Goal: Navigation & Orientation: Find specific page/section

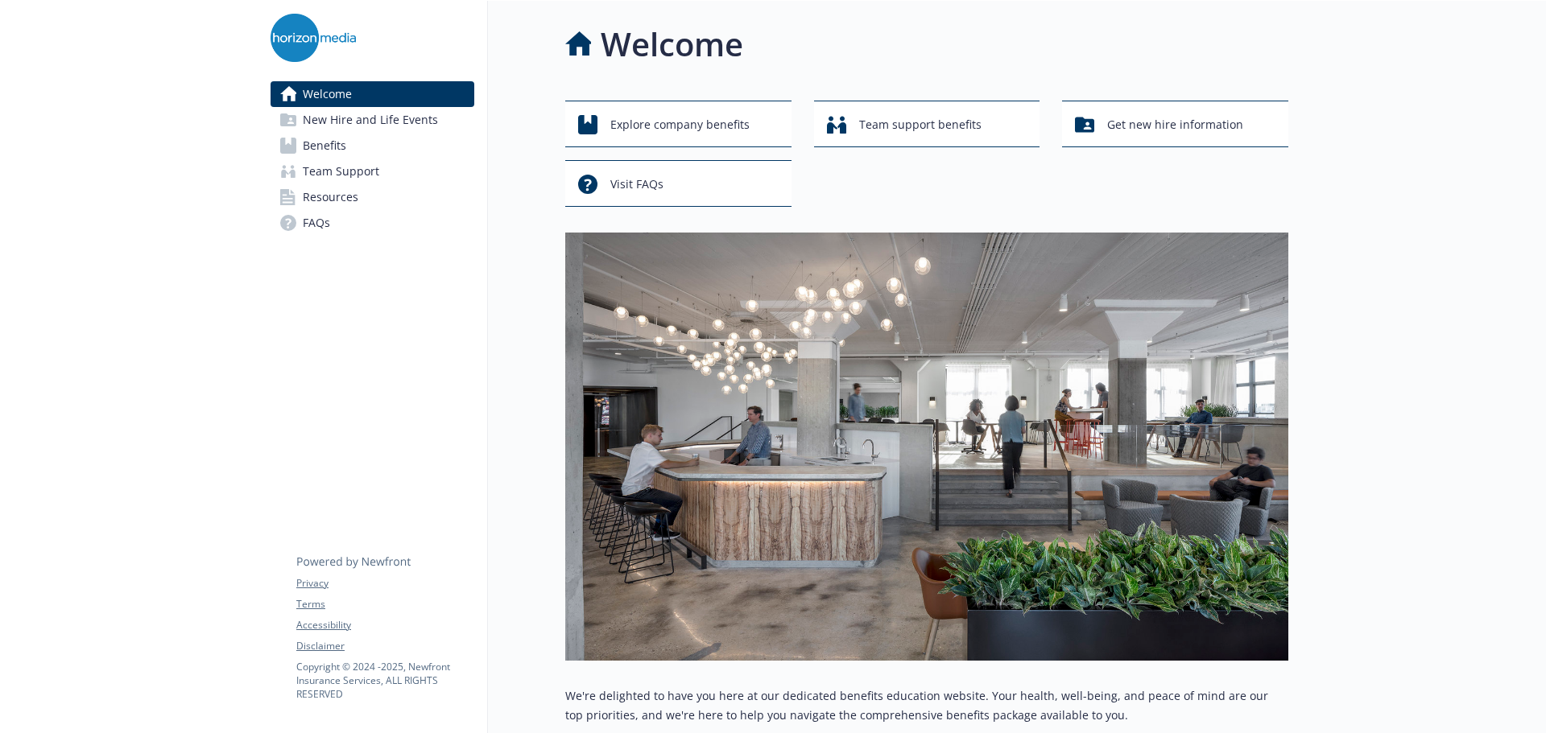
drag, startPoint x: 0, startPoint y: 0, endPoint x: 374, endPoint y: 139, distance: 399.4
click at [374, 139] on link "Benefits" at bounding box center [372, 146] width 204 height 26
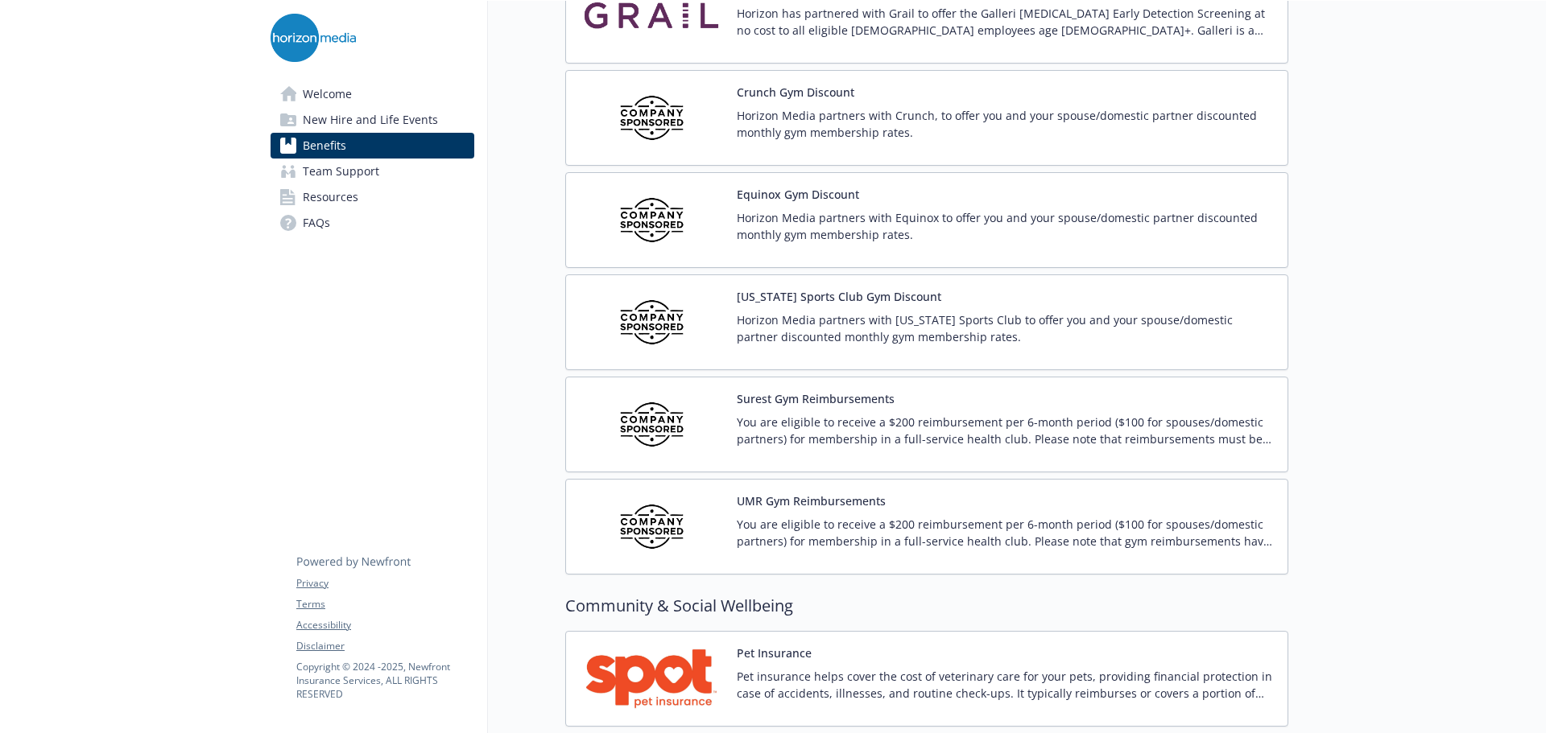
scroll to position [3949, 0]
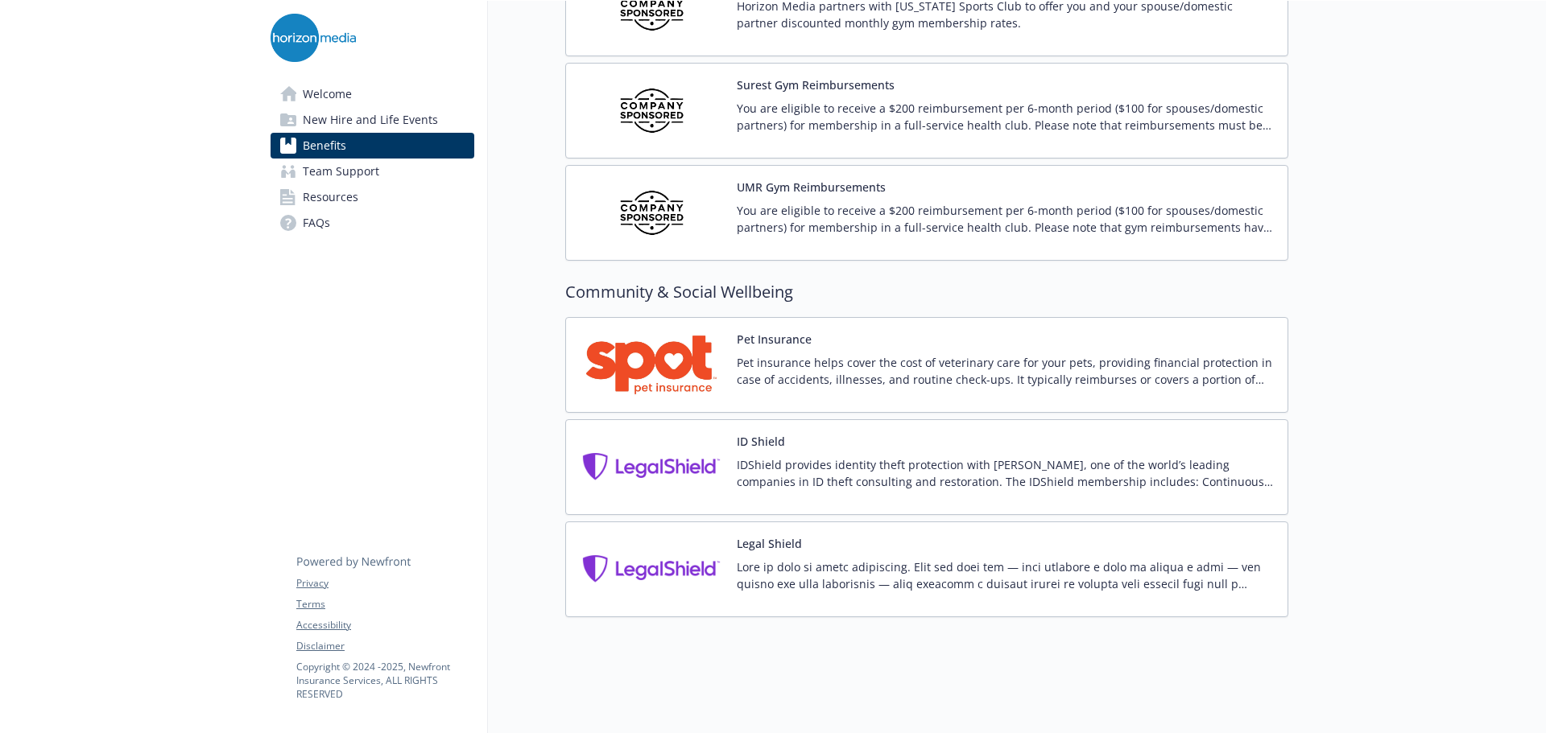
click at [380, 167] on link "Team Support" at bounding box center [372, 172] width 204 height 26
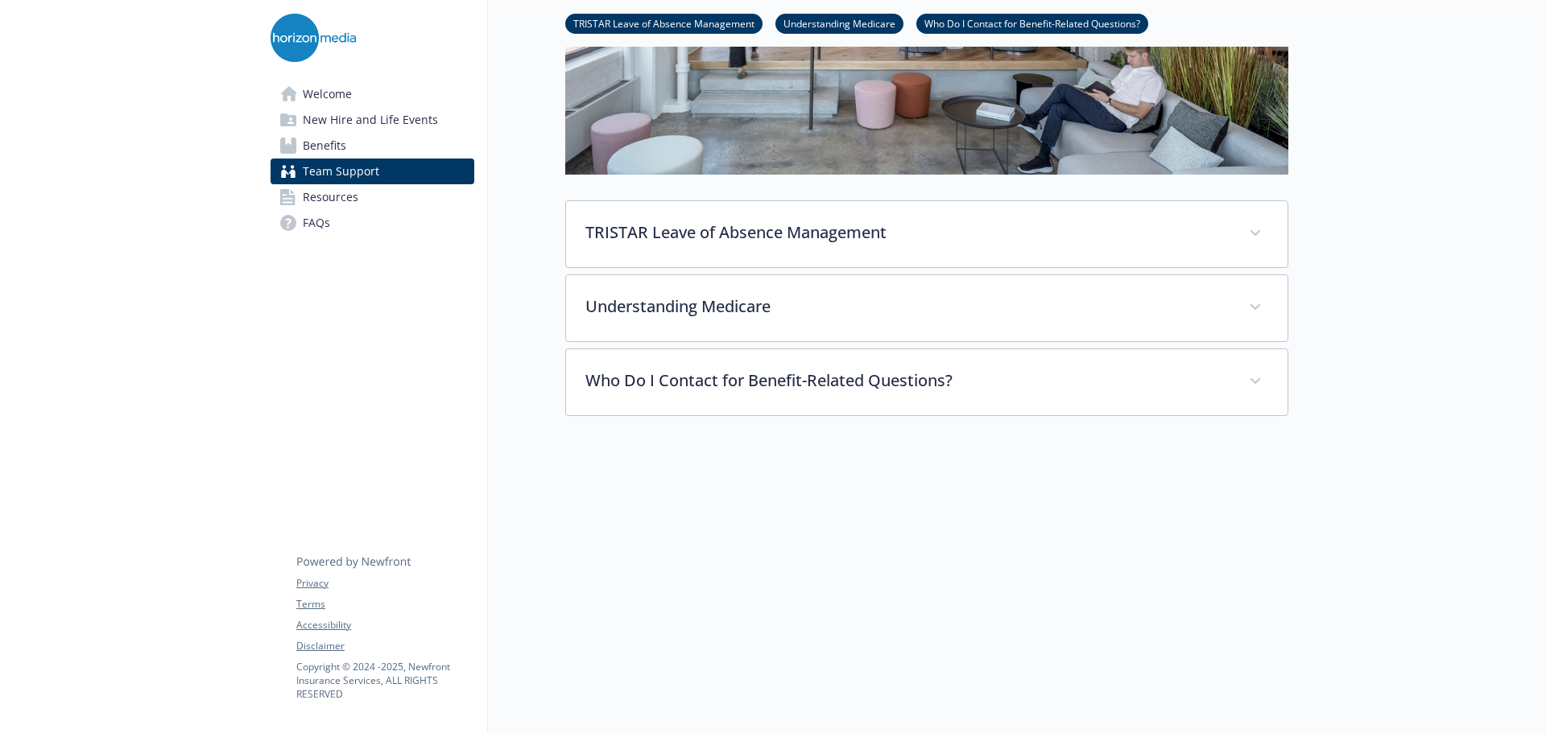
click at [377, 187] on link "Resources" at bounding box center [372, 197] width 204 height 26
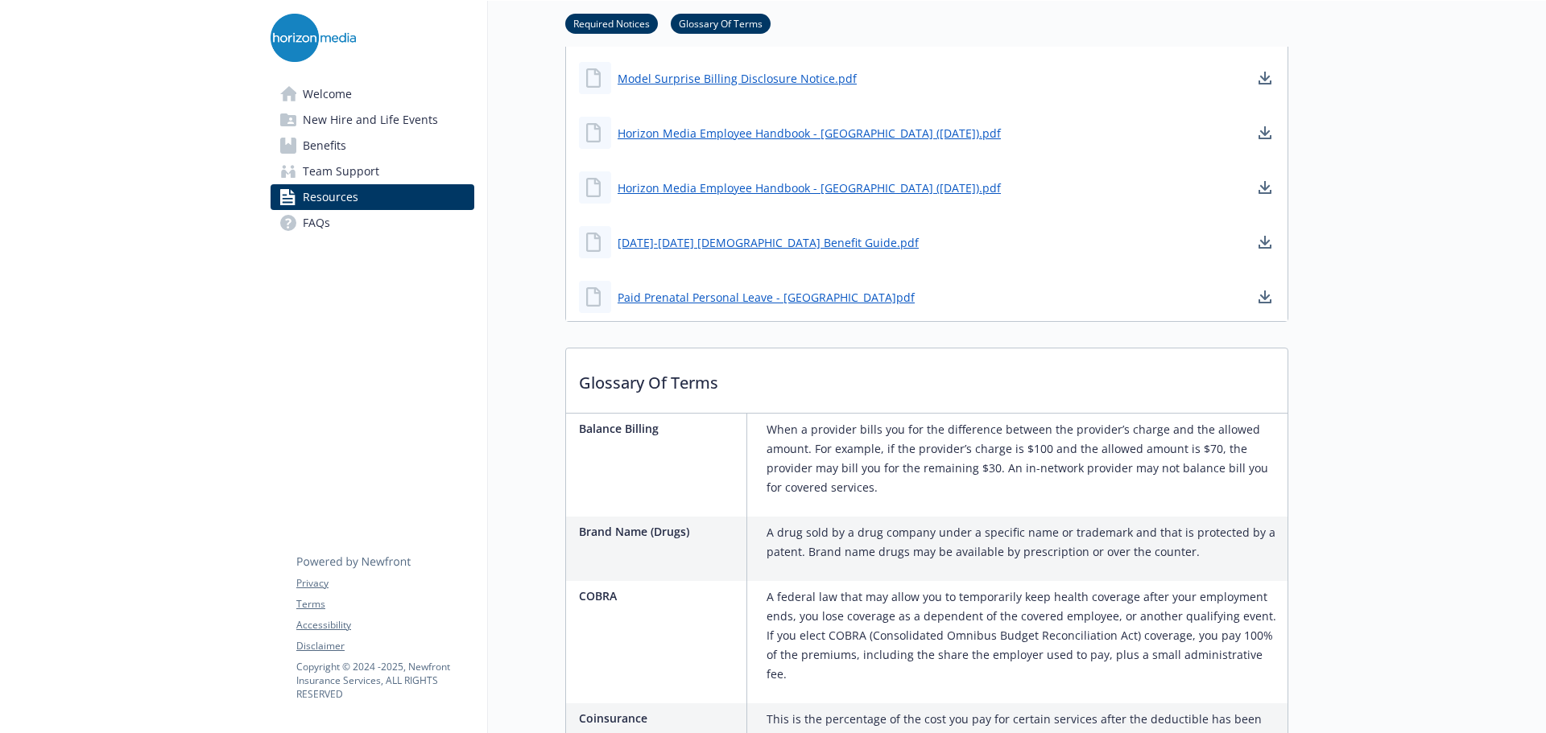
scroll to position [1280, 0]
